Goal: Task Accomplishment & Management: Manage account settings

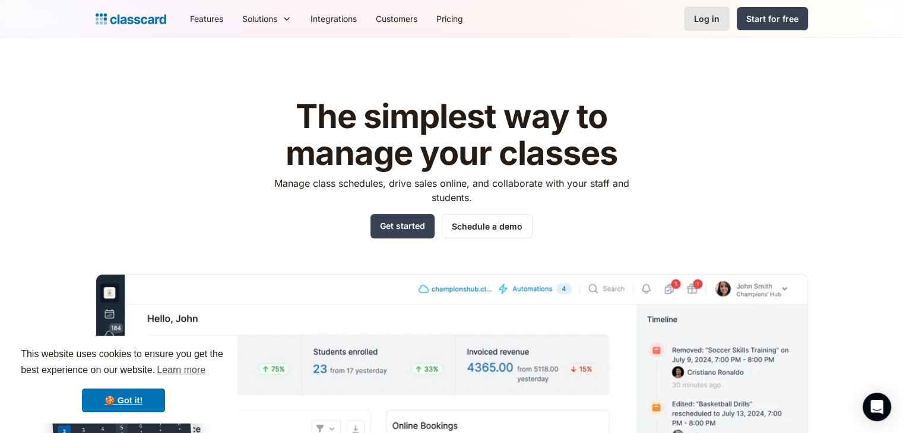
click at [705, 19] on div "Log in" at bounding box center [707, 18] width 26 height 12
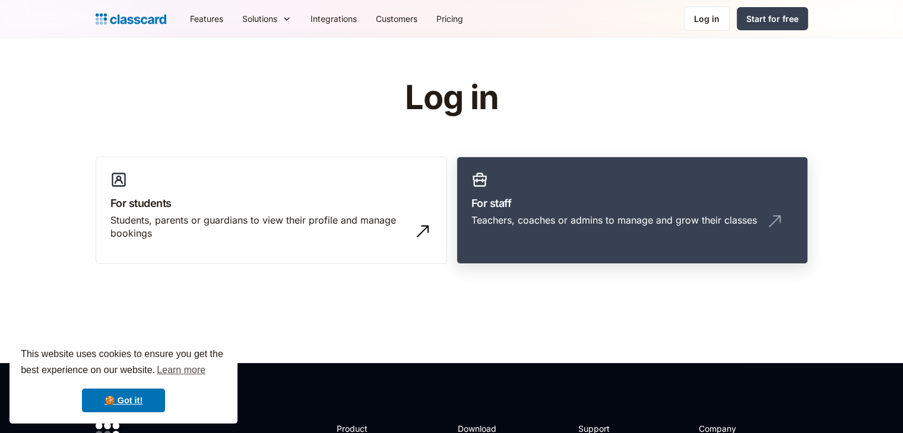
click at [550, 205] on h3 "For staff" at bounding box center [632, 203] width 322 height 16
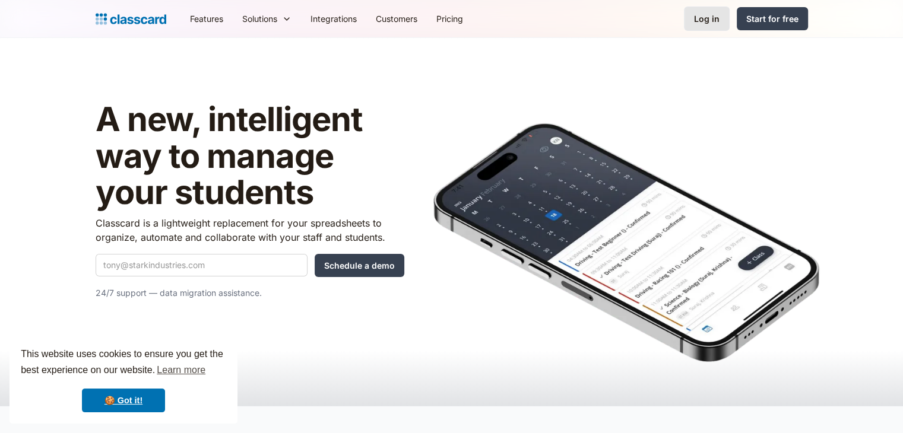
click at [701, 17] on div "Log in" at bounding box center [707, 18] width 26 height 12
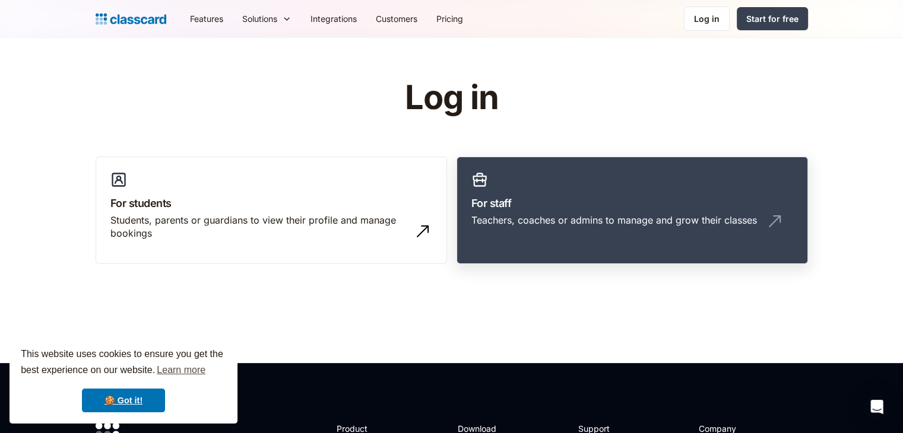
click at [542, 211] on link "For staff Teachers, coaches or admins to manage and grow their classes" at bounding box center [633, 211] width 352 height 108
